Goal: Task Accomplishment & Management: Manage account settings

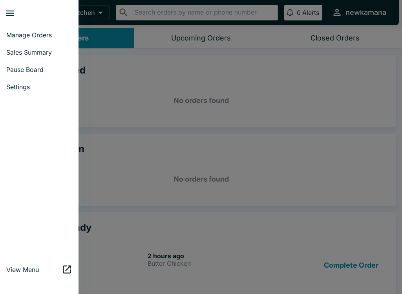
click at [50, 53] on span "Sales Summary" at bounding box center [39, 52] width 66 height 8
select select "03:00"
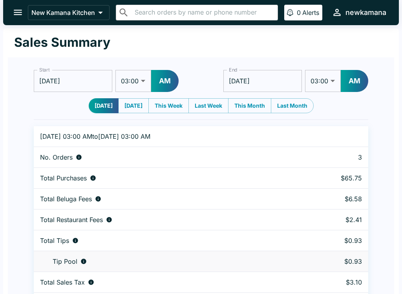
click at [141, 105] on button "[DATE]" at bounding box center [133, 105] width 31 height 15
type input "[DATE]"
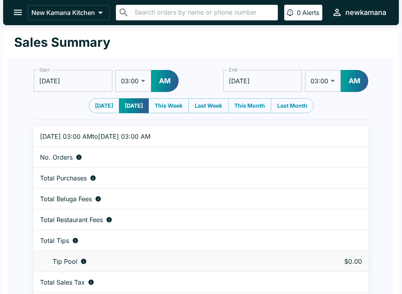
scroll to position [24, 0]
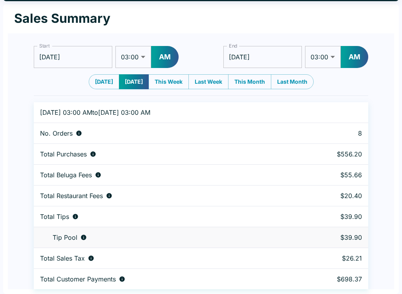
click at [174, 79] on button "This Week" at bounding box center [168, 81] width 40 height 15
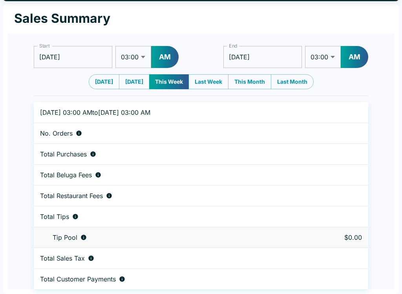
type input "[DATE]"
click at [209, 72] on div "Start [DATE] Start 01:00 01:30 02:00 02:30 03:00 03:30 04:00 04:30 05:00 05:30 …" at bounding box center [201, 64] width 334 height 49
click at [204, 76] on button "Last Week" at bounding box center [208, 81] width 40 height 15
type input "[DATE]"
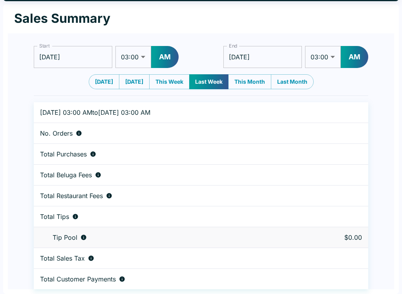
type input "[DATE]"
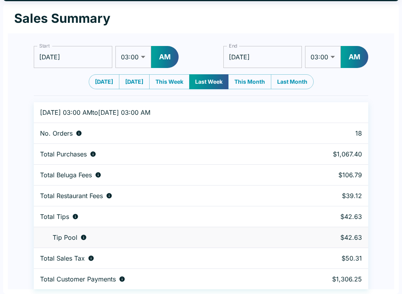
click at [260, 80] on button "This Month" at bounding box center [249, 81] width 43 height 15
type input "[DATE]"
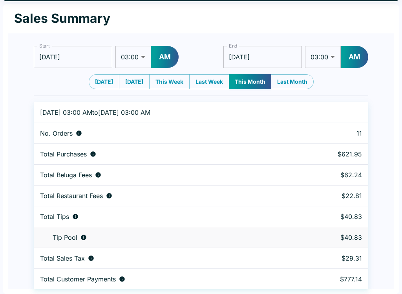
scroll to position [0, 0]
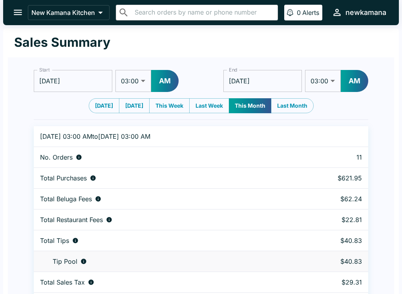
click at [18, 17] on icon "open drawer" at bounding box center [18, 12] width 11 height 11
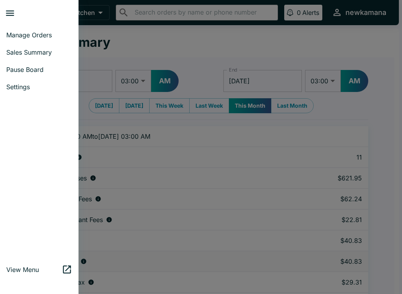
click at [51, 35] on span "Manage Orders" at bounding box center [39, 35] width 66 height 8
